Goal: Task Accomplishment & Management: Manage account settings

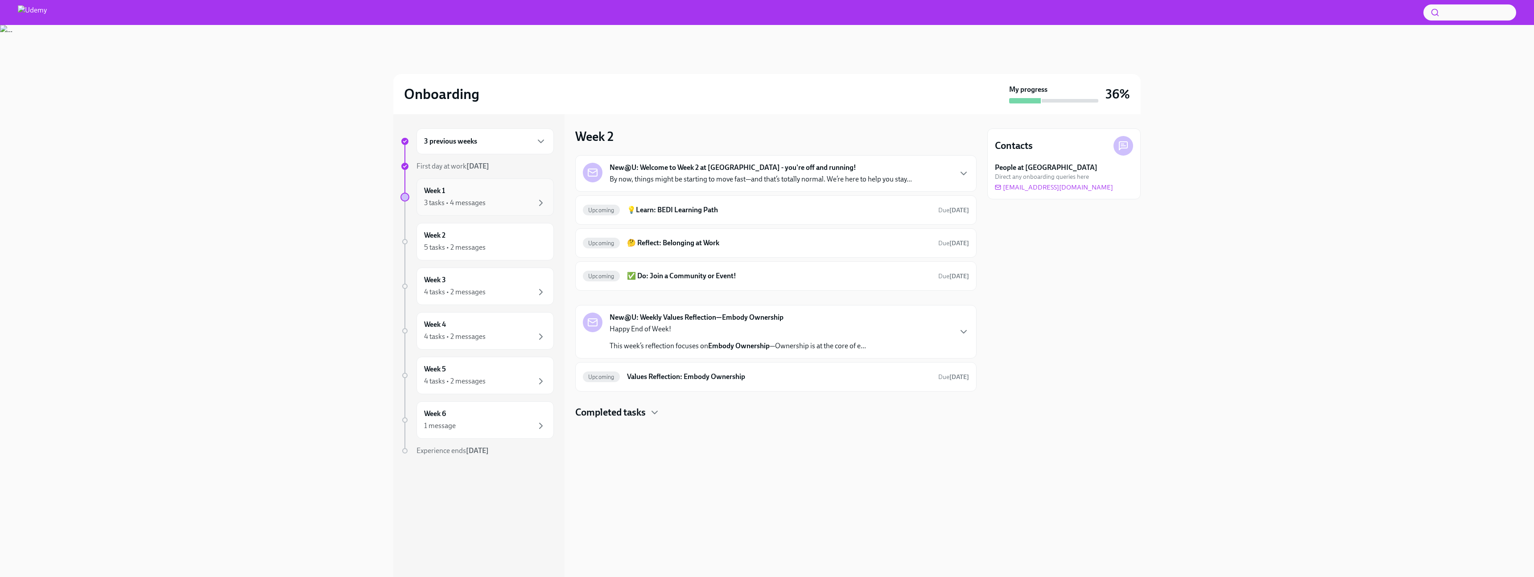
click at [505, 201] on div "3 tasks • 4 messages" at bounding box center [485, 203] width 122 height 11
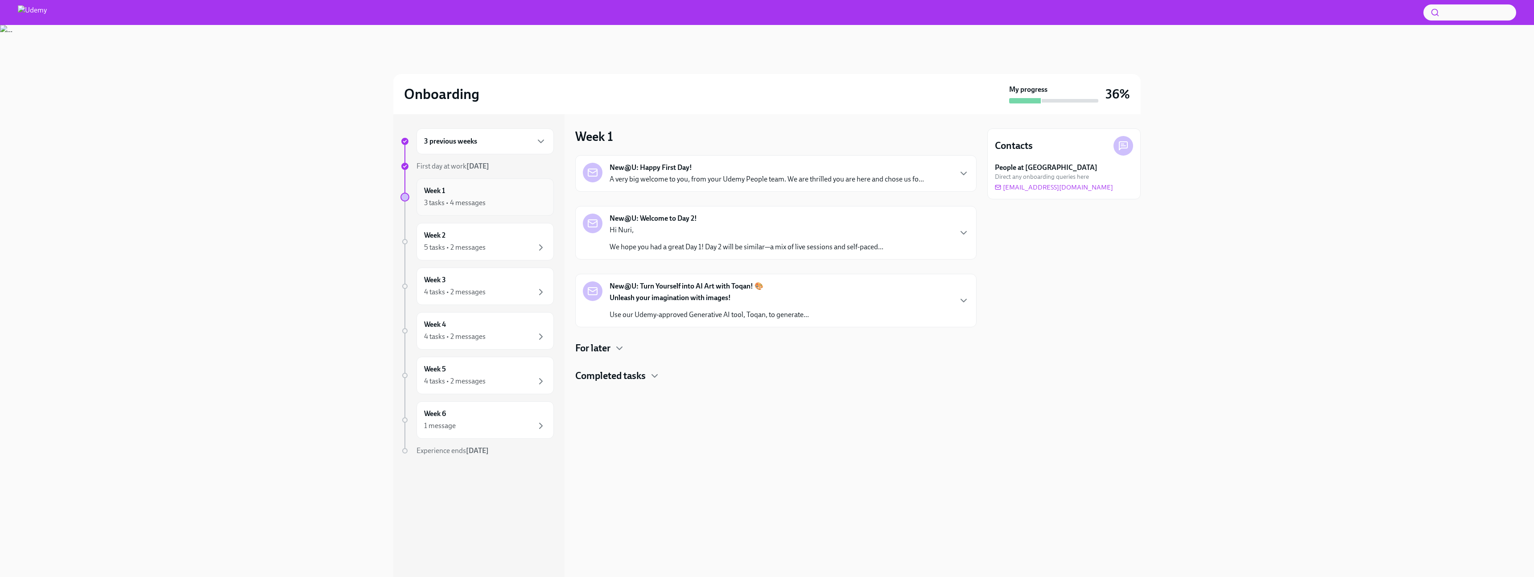
click at [482, 196] on div "Week 1 3 tasks • 4 messages" at bounding box center [485, 197] width 122 height 22
click at [495, 136] on div "3 previous weeks" at bounding box center [485, 141] width 122 height 11
click at [470, 255] on div "Week -1 2 tasks • 1 message Complete" at bounding box center [484, 269] width 137 height 37
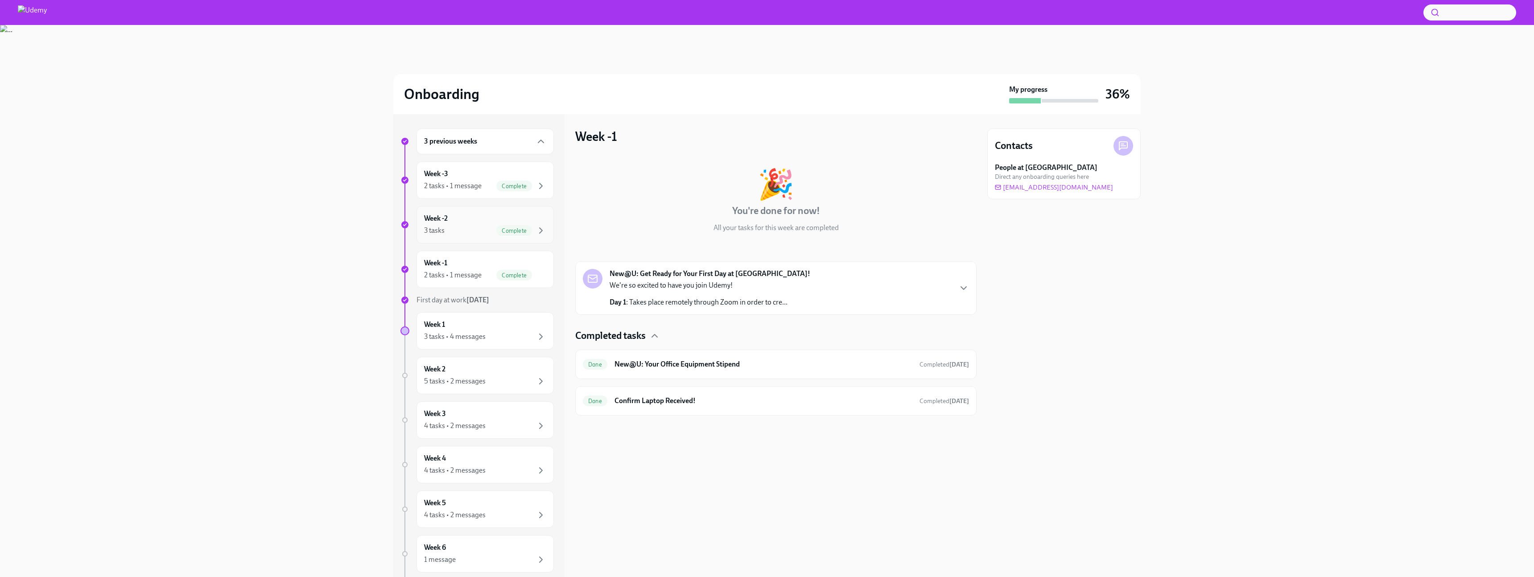
click at [492, 242] on div "Week -2 3 tasks Complete" at bounding box center [484, 224] width 137 height 37
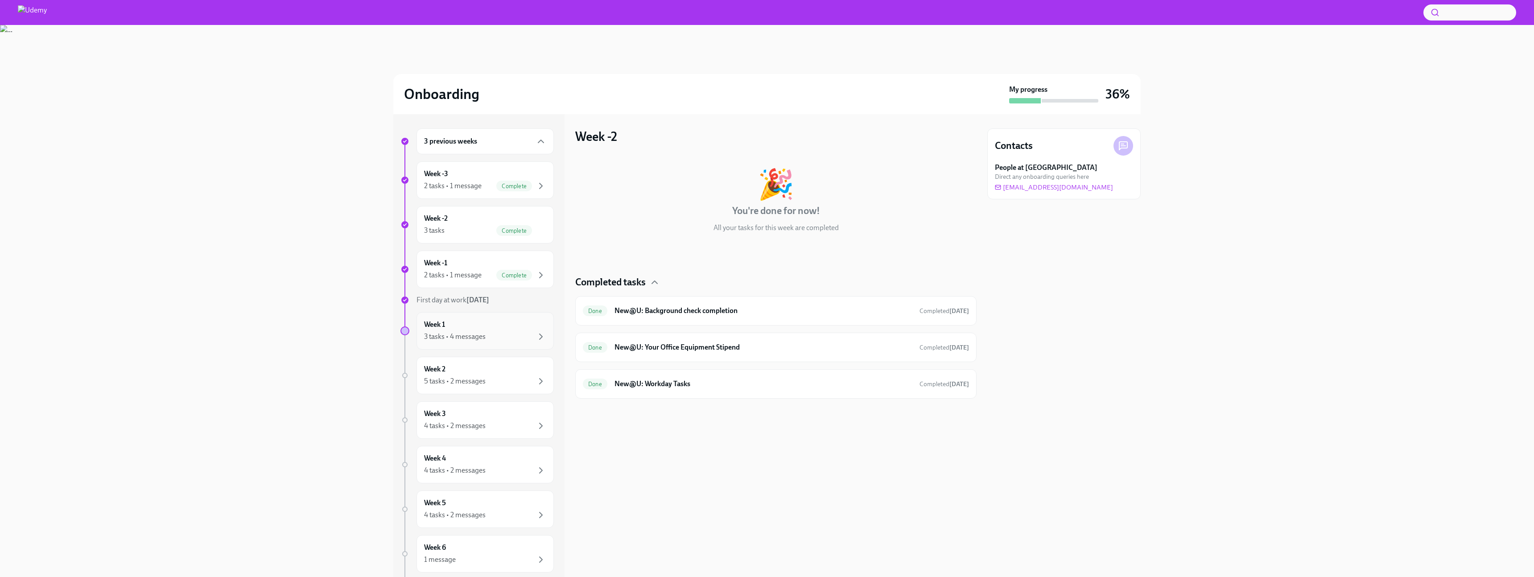
click at [488, 343] on div "Week 1 3 tasks • 4 messages" at bounding box center [484, 330] width 137 height 37
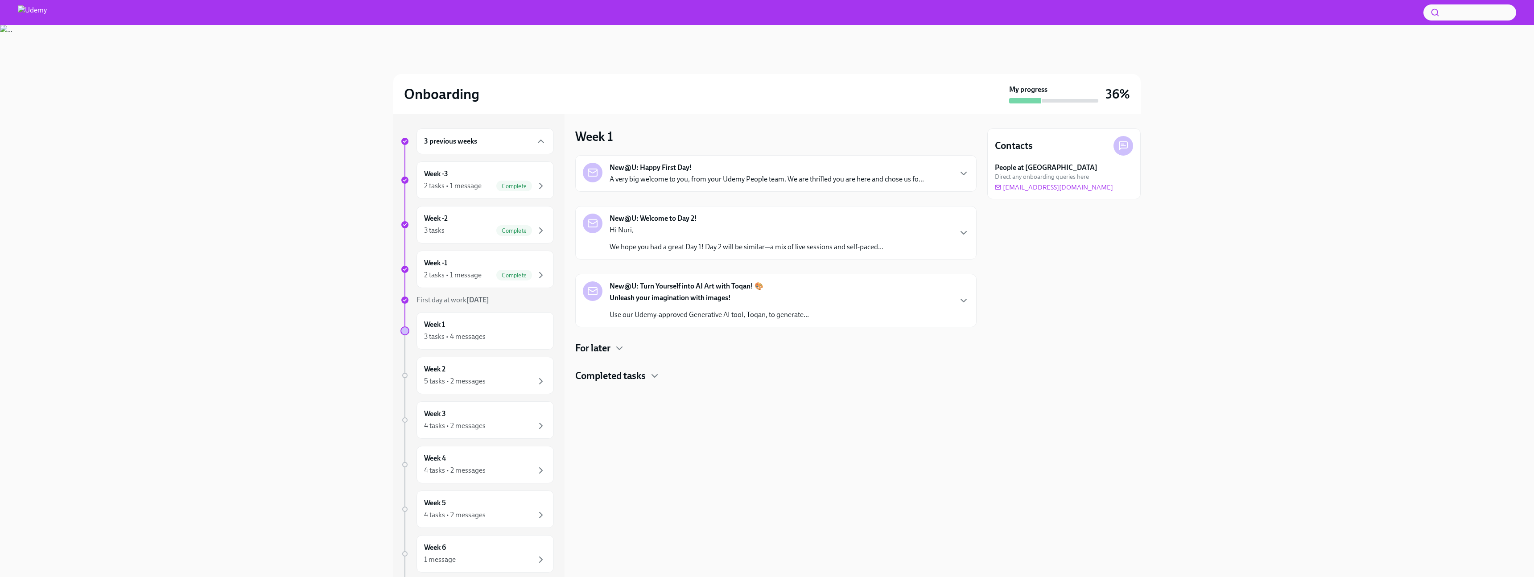
click at [607, 348] on h4 "For later" at bounding box center [592, 348] width 35 height 13
click at [648, 427] on div "Completed tasks" at bounding box center [775, 452] width 401 height 13
click at [685, 427] on div "Done Udemy New Hire Employer Brand Survey Completed [DATE]" at bounding box center [776, 518] width 386 height 14
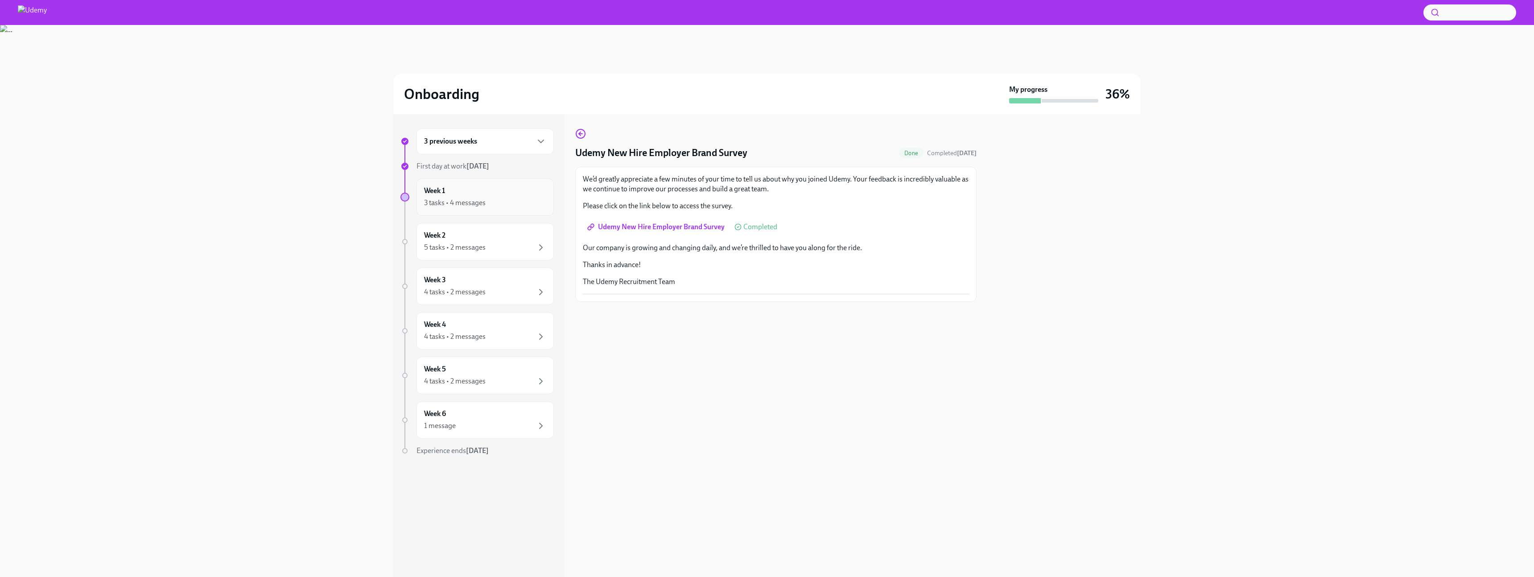
click at [476, 214] on div "Week 1 3 tasks • 4 messages" at bounding box center [484, 196] width 137 height 37
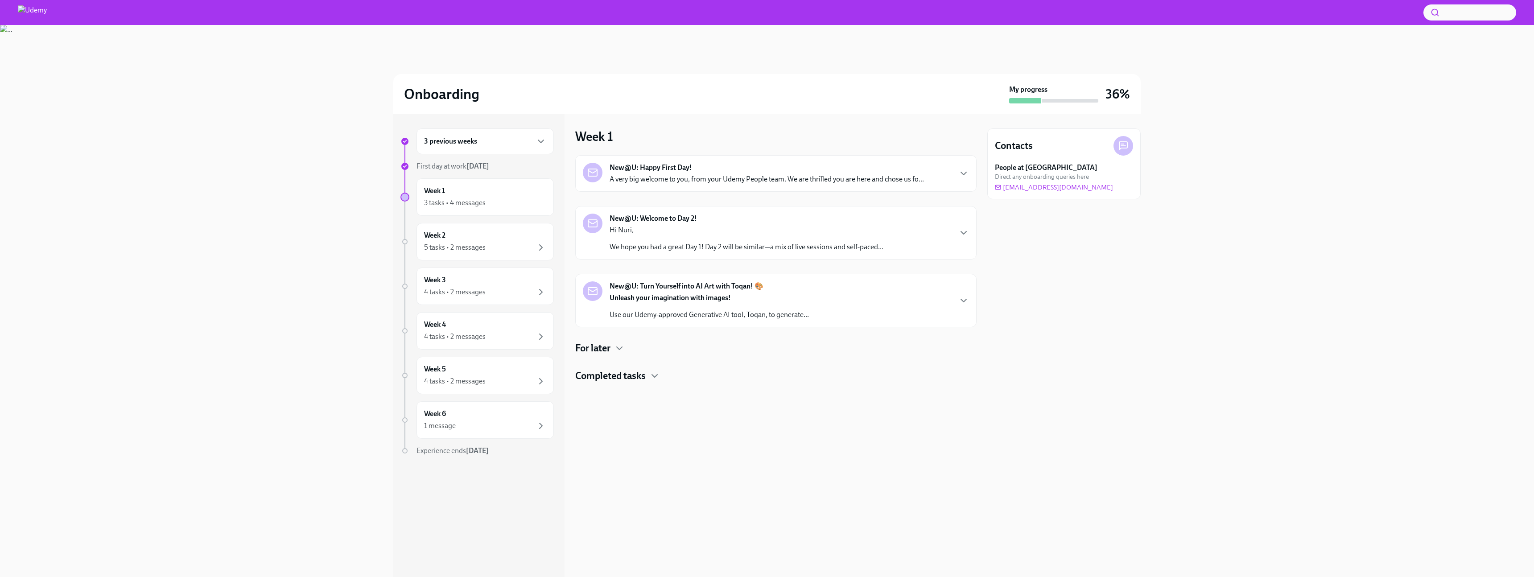
click at [670, 237] on div "Hi Nuri, We hope you had a great Day 1! Day 2 will be similar—a mix of live ses…" at bounding box center [747, 238] width 274 height 27
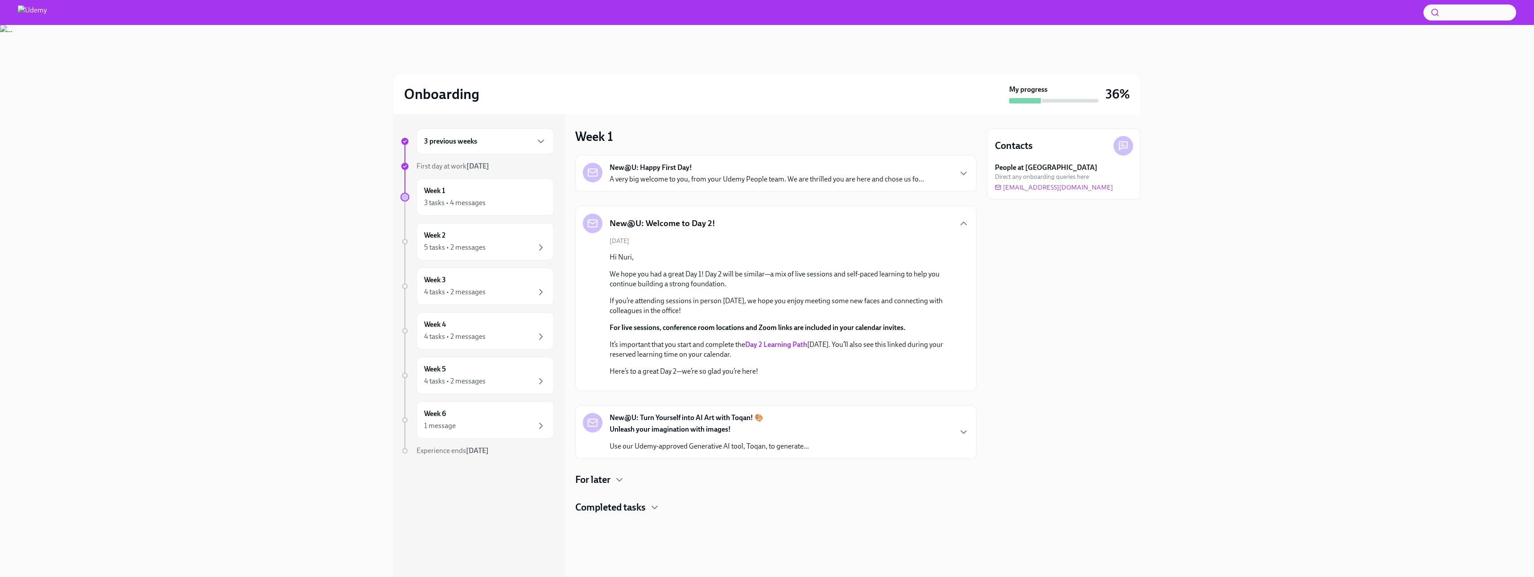
click at [722, 176] on p "A very big welcome to you, from your Udemy People team. We are thrilled you are…" at bounding box center [767, 179] width 314 height 10
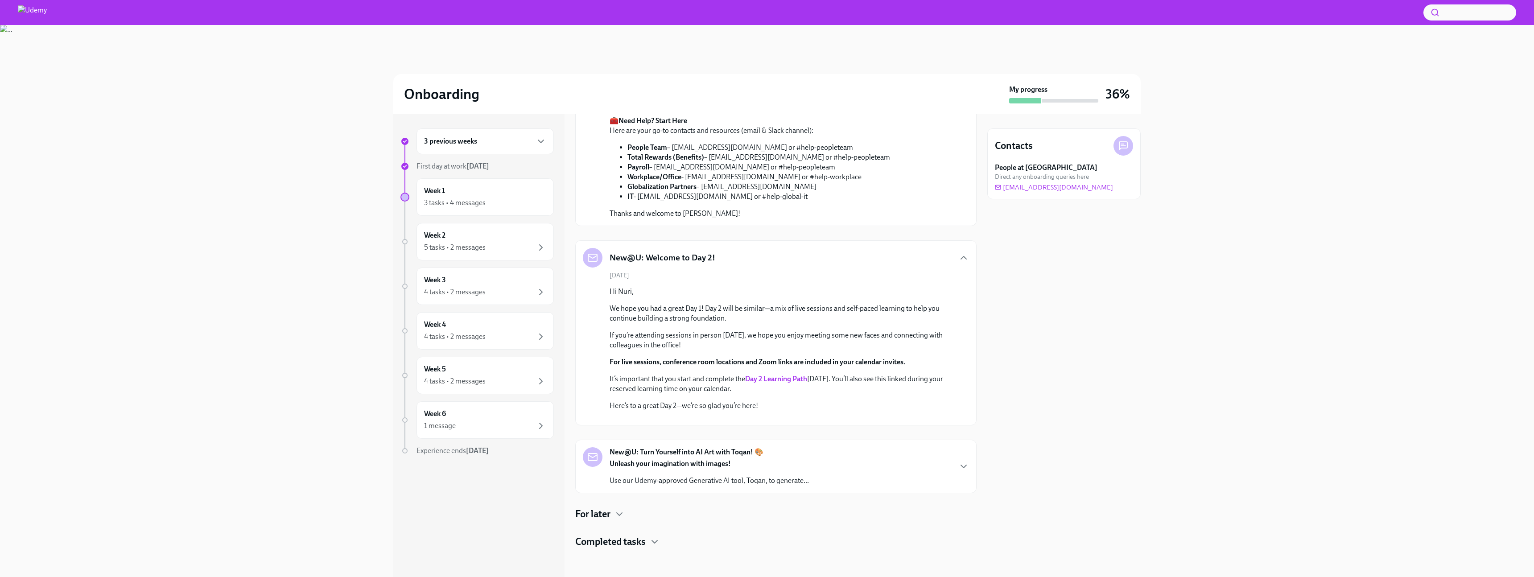
scroll to position [591, 0]
click at [747, 427] on p "Unleash your imagination with images!" at bounding box center [709, 464] width 199 height 10
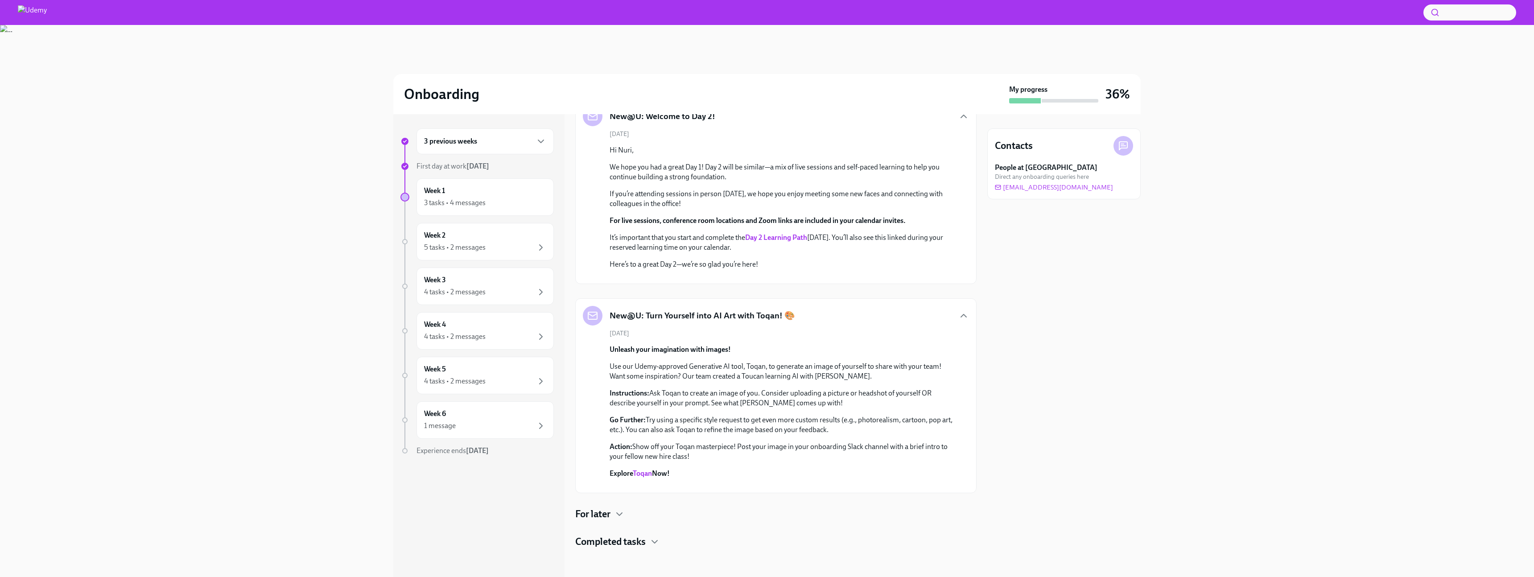
scroll to position [904, 0]
click at [648, 427] on div "For later" at bounding box center [775, 513] width 401 height 13
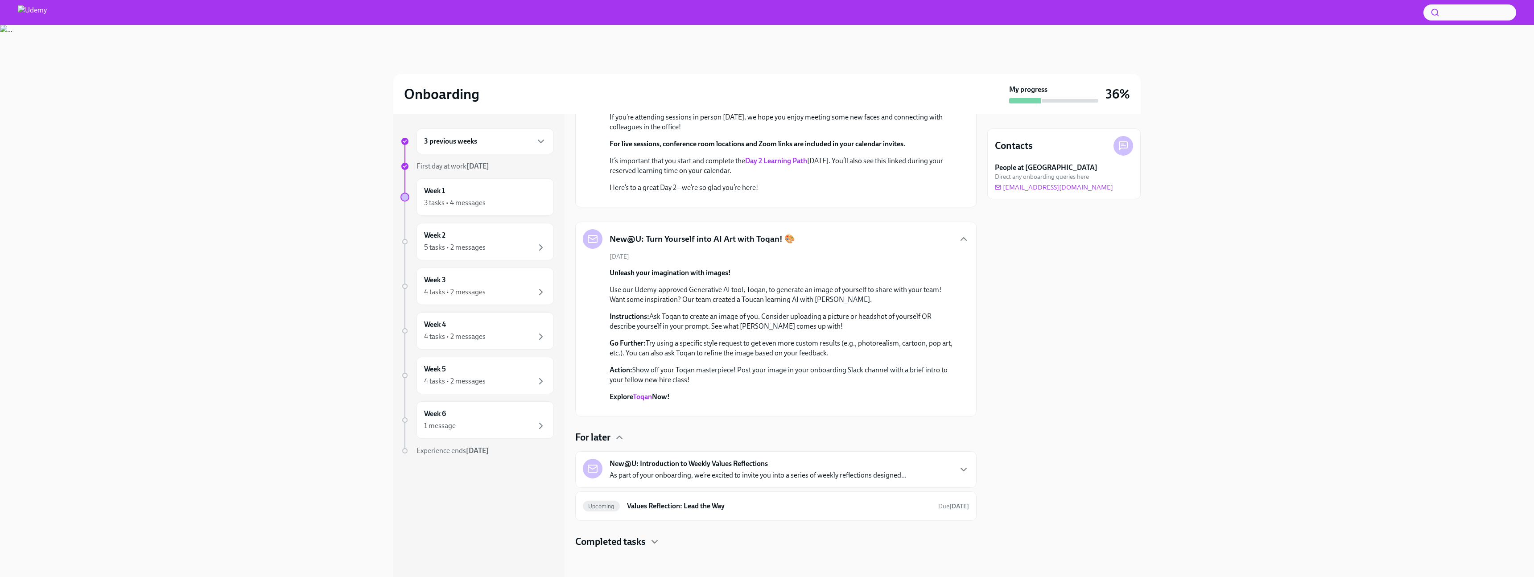
scroll to position [980, 0]
click at [646, 427] on h4 "Completed tasks" at bounding box center [610, 541] width 70 height 13
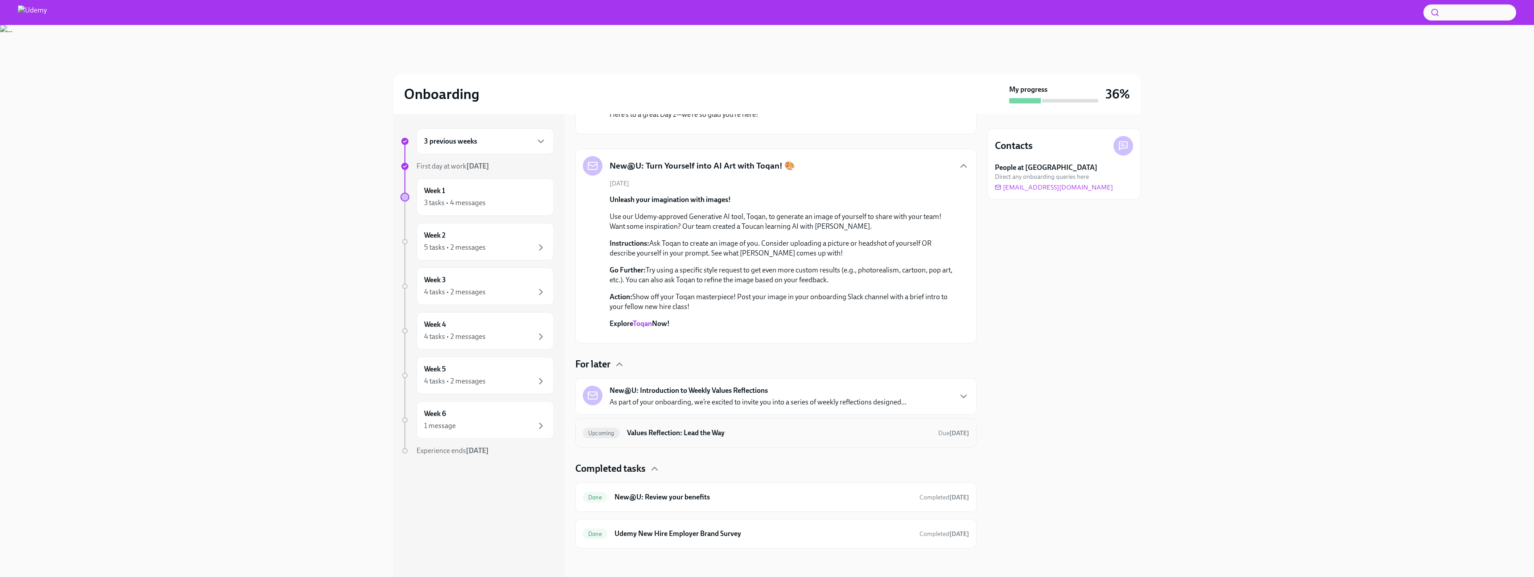
scroll to position [471, 0]
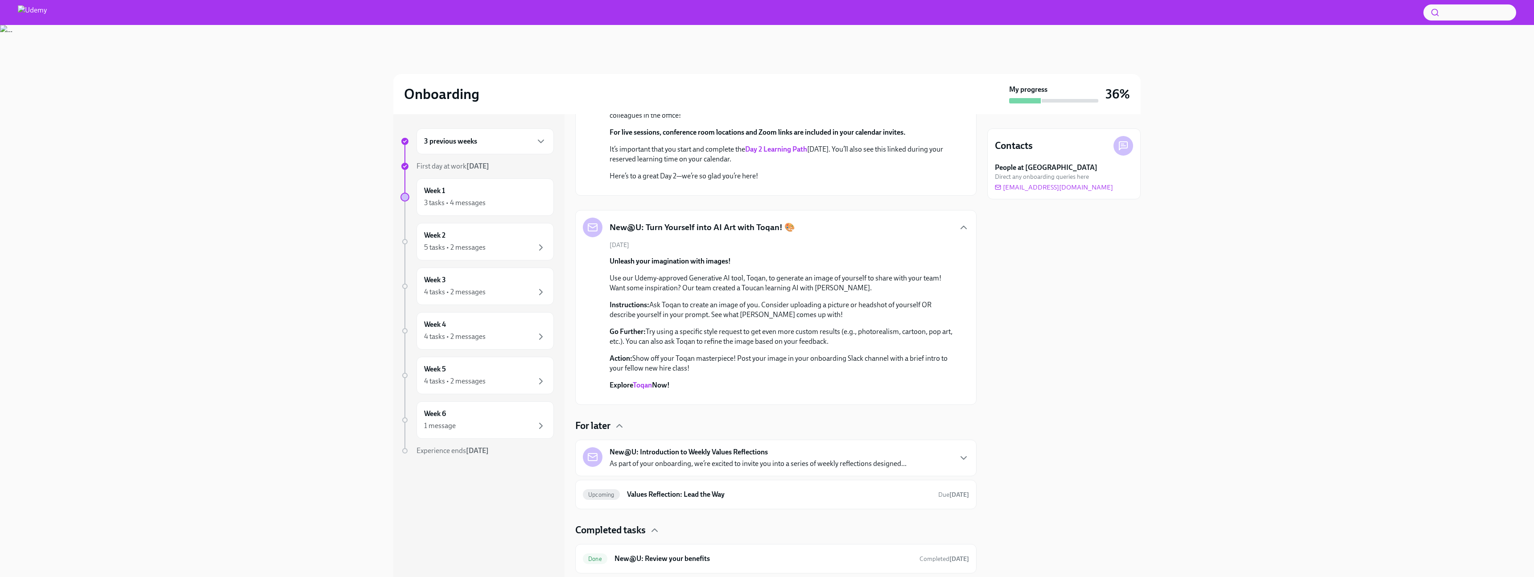
click at [595, 33] on icon at bounding box center [592, 28] width 11 height 11
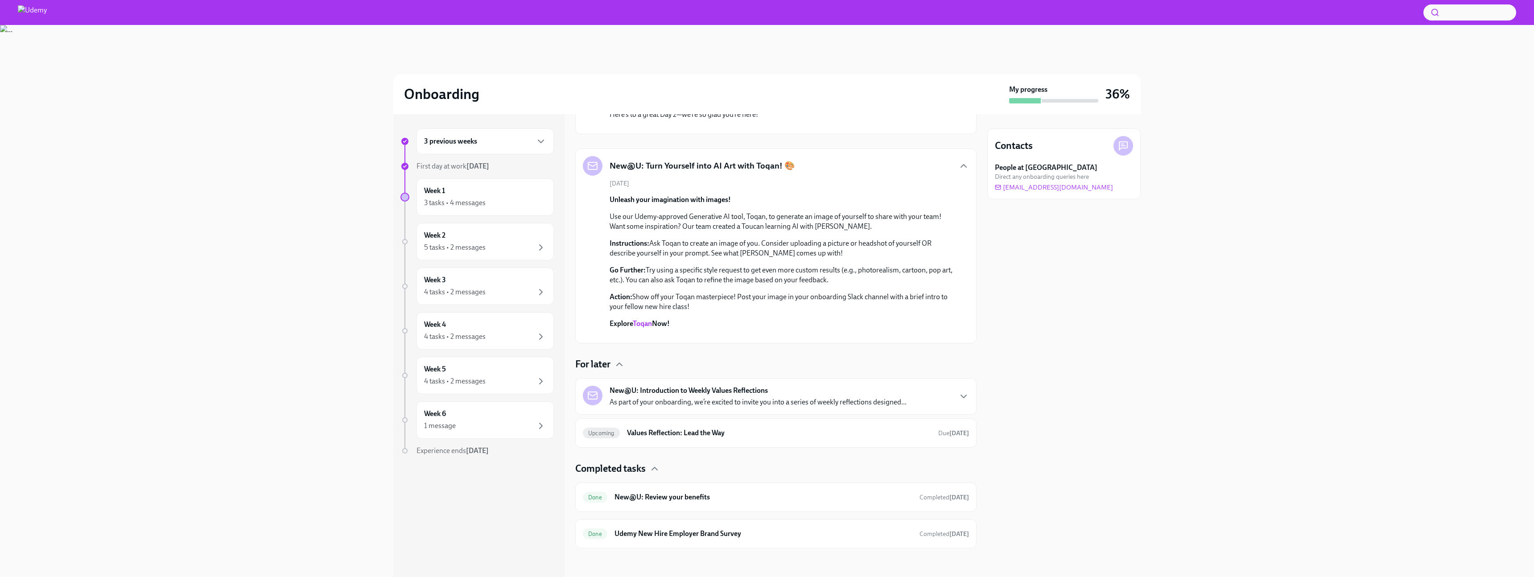
scroll to position [1054, 0]
